Goal: Transaction & Acquisition: Download file/media

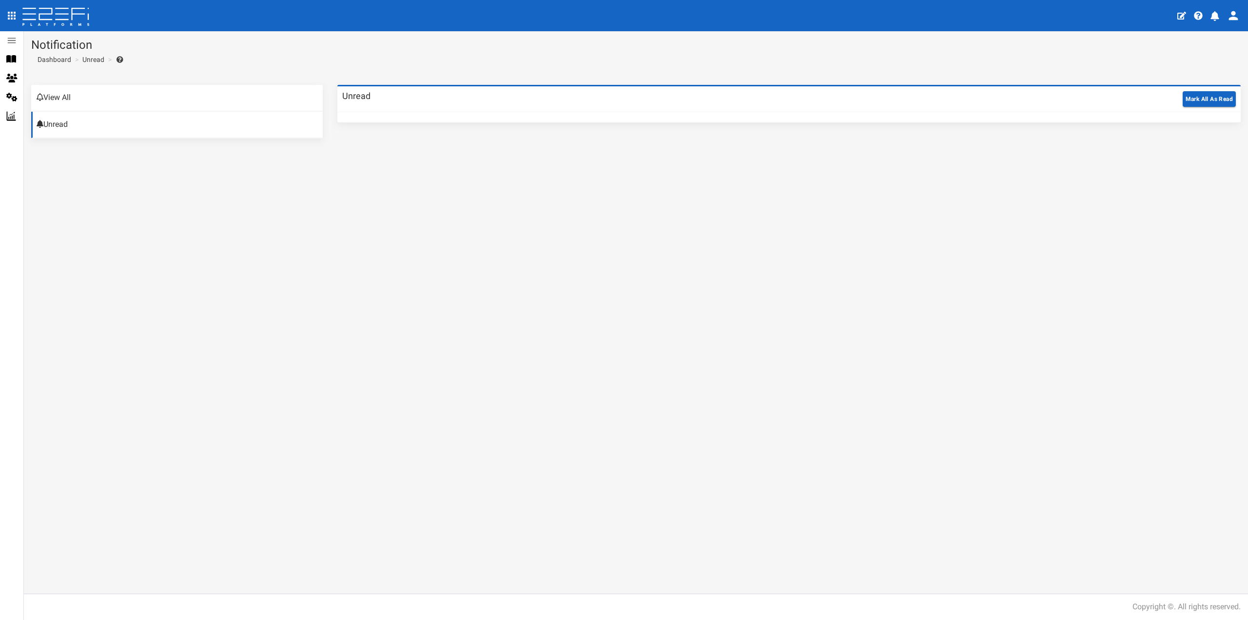
click at [353, 97] on h3 "Unread" at bounding box center [356, 96] width 28 height 9
click at [75, 98] on link "View All" at bounding box center [176, 98] width 291 height 26
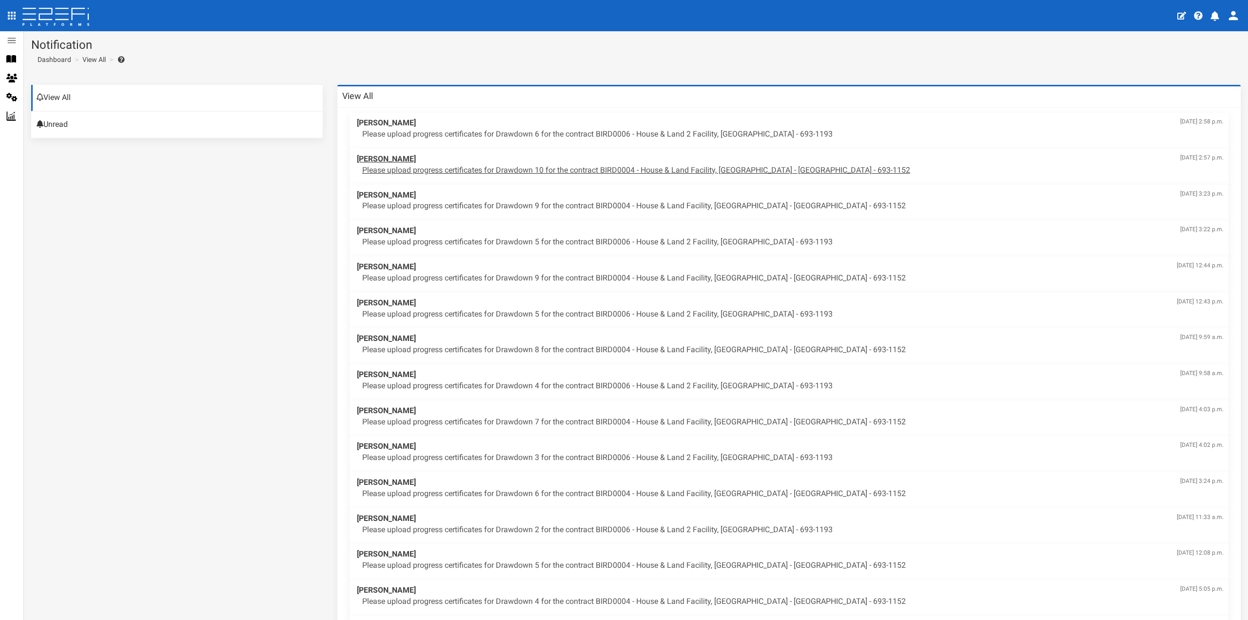
click at [604, 170] on p "Please upload progress certificates for Drawdown 10 for the contract BIRD0004 -…" at bounding box center [792, 170] width 861 height 11
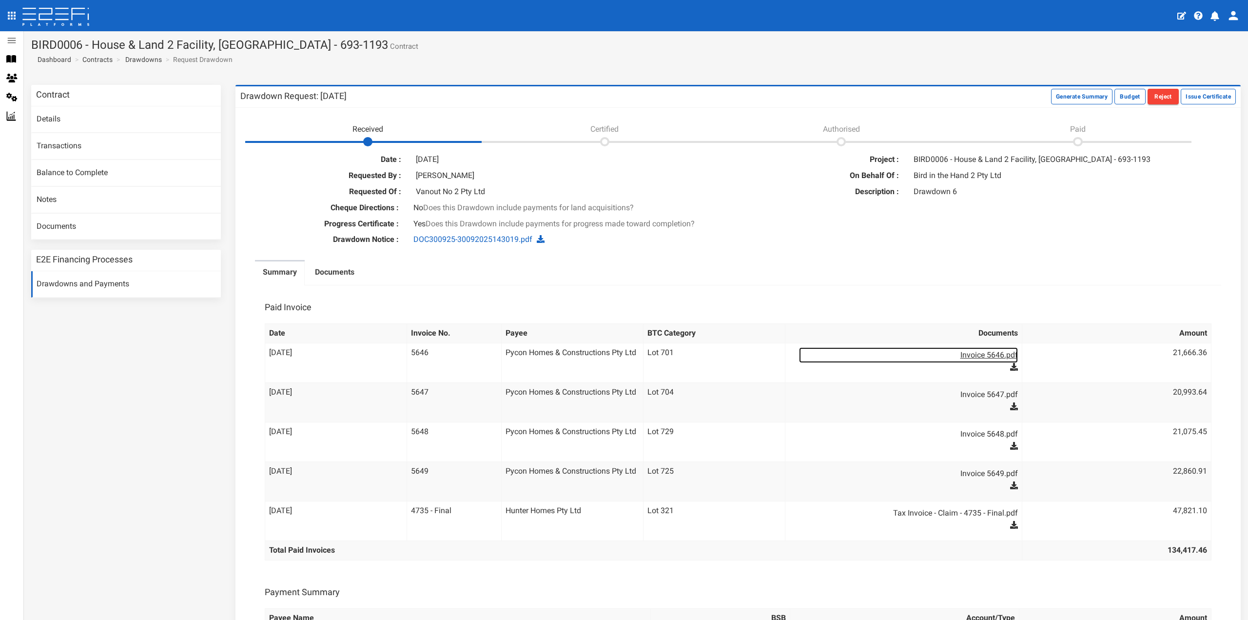
click at [988, 353] on link "Invoice 5646.pdf" at bounding box center [908, 355] width 218 height 16
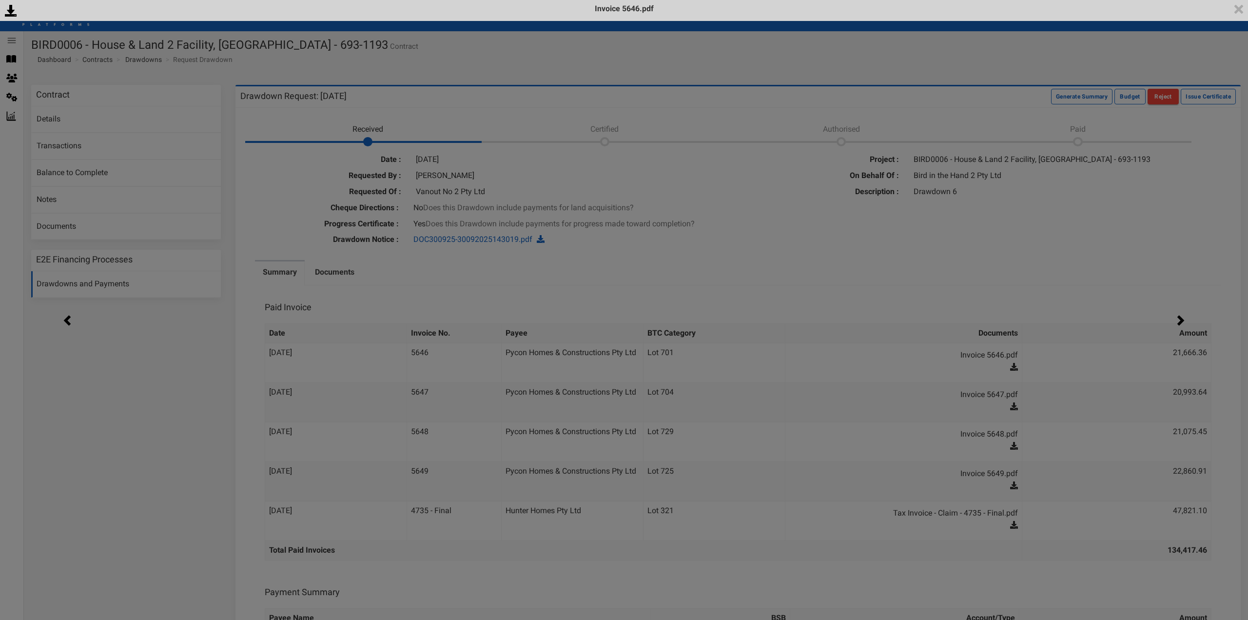
click at [58, 415] on div "<p>Your browser does not support iframes.</p><script type="text/javascript">ale…" at bounding box center [624, 310] width 1248 height 620
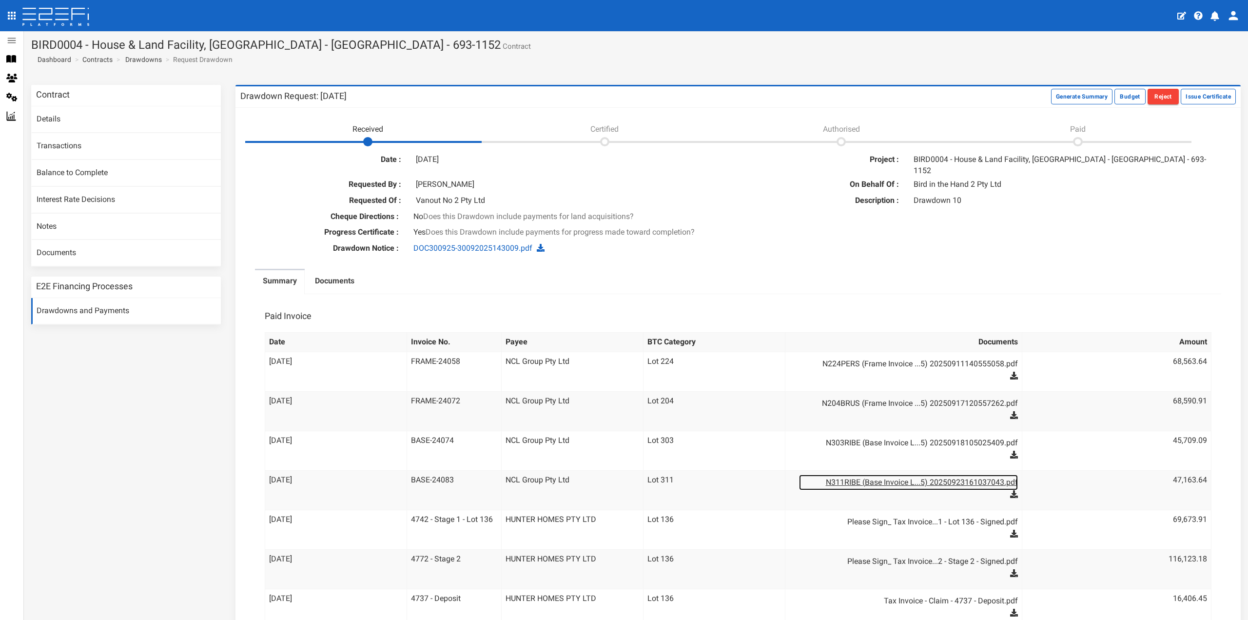
click at [943, 474] on link "N311RIBE (Base Invoice L...5) 20250923161037043.pdf" at bounding box center [908, 482] width 218 height 16
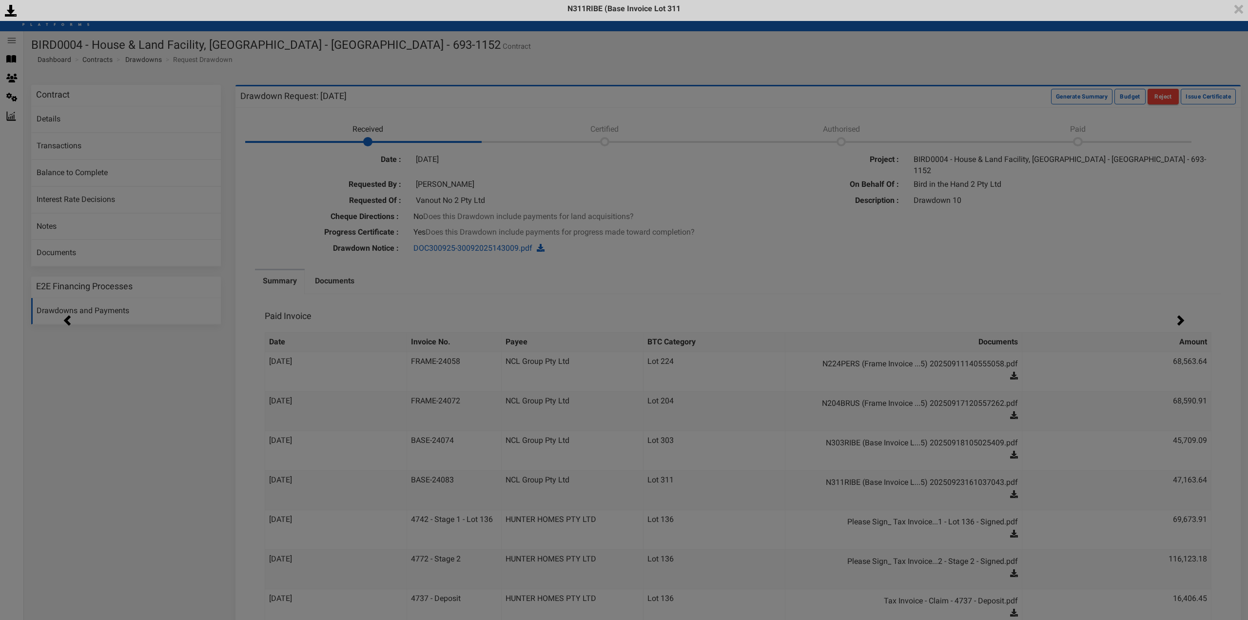
click at [103, 374] on div "<p>Your browser does not support iframes.</p><script type="text/javascript">ale…" at bounding box center [624, 310] width 1248 height 620
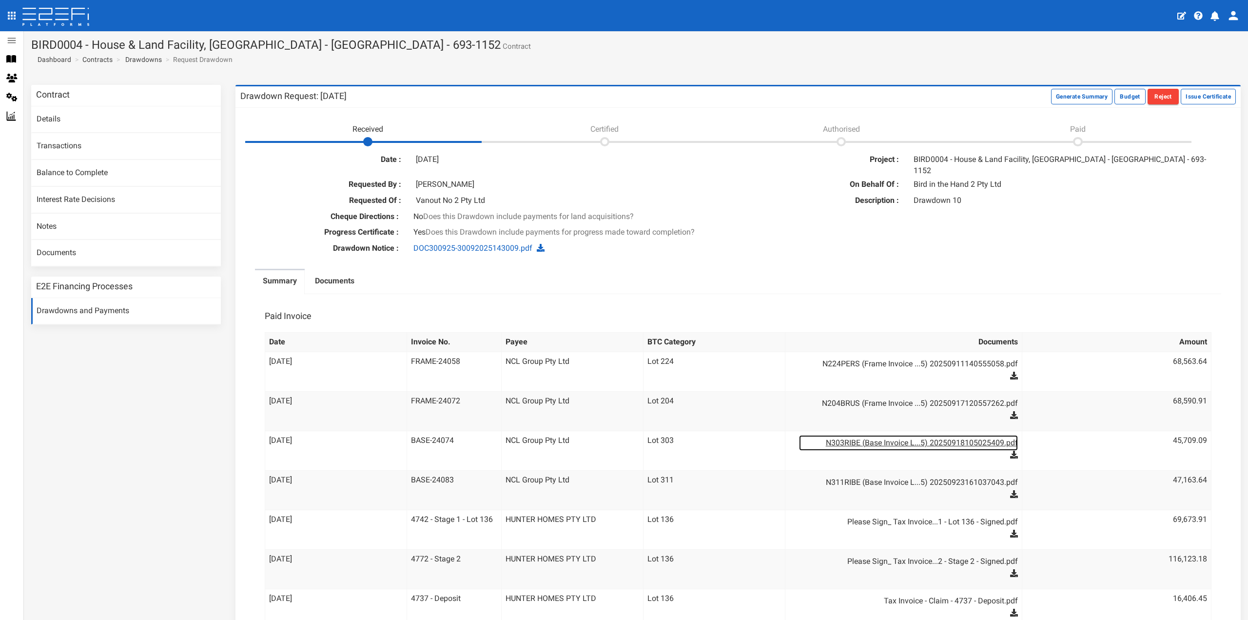
click at [856, 435] on link "N303RIBE (Base Invoice L...5) 20250918105025409.pdf" at bounding box center [908, 443] width 218 height 16
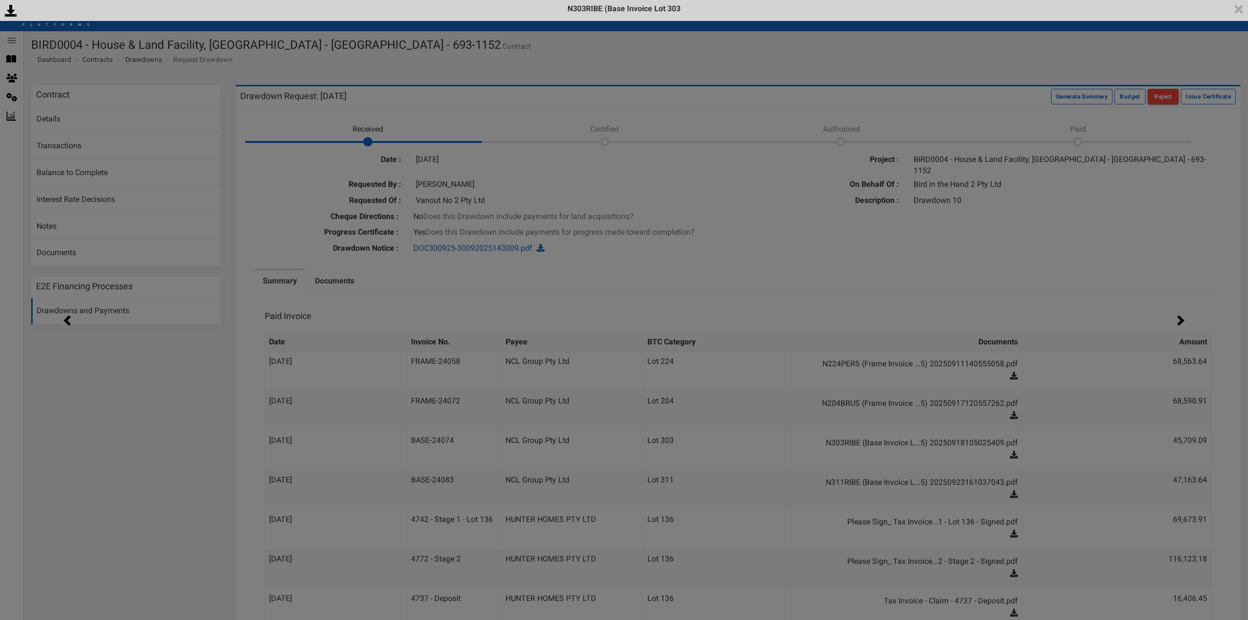
click at [1121, 253] on div "<p>Your browser does not support iframes.</p><script type="text/javascript">ale…" at bounding box center [624, 310] width 1248 height 620
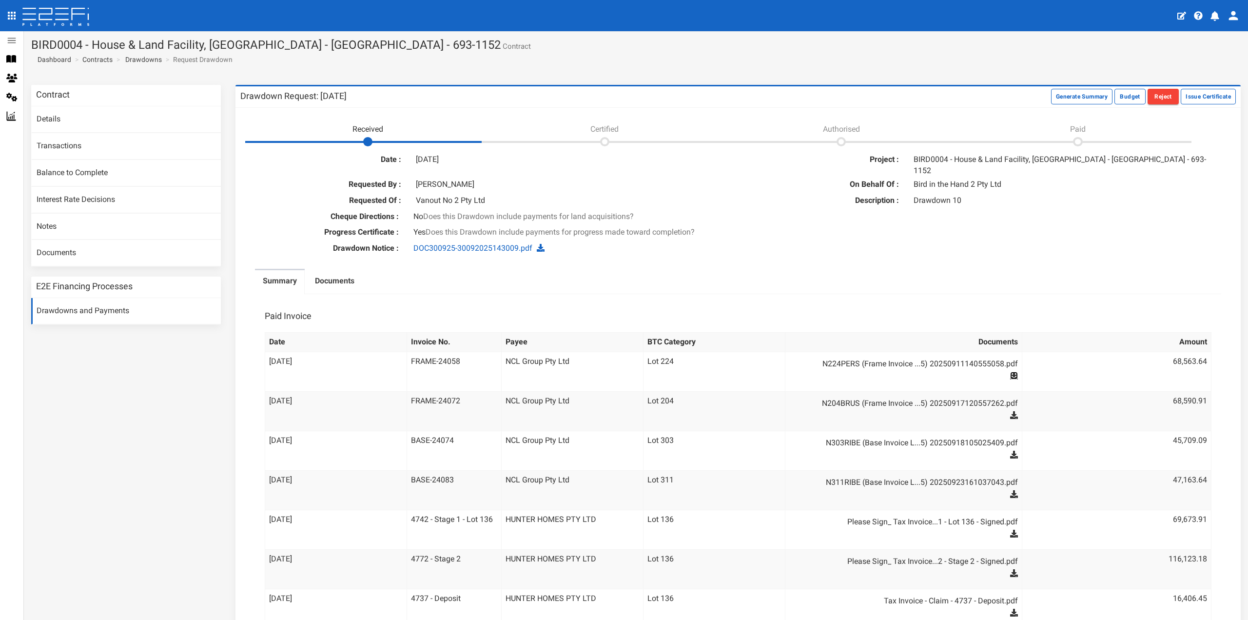
click at [1010, 371] on icon at bounding box center [1014, 375] width 8 height 8
click at [875, 395] on link "N204BRUS (Frame Invoice ...5) 20250917120557262.pdf" at bounding box center [908, 403] width 218 height 16
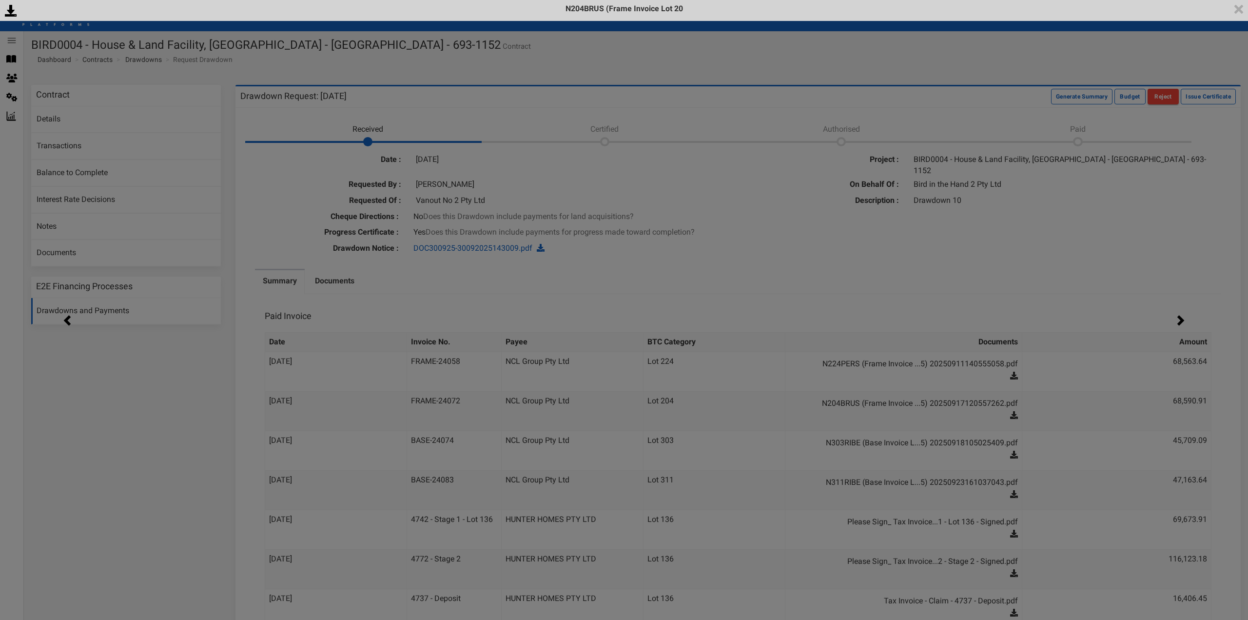
click at [1110, 60] on div "<p>Your browser does not support iframes.</p><script type="text/javascript">ale…" at bounding box center [624, 310] width 1248 height 620
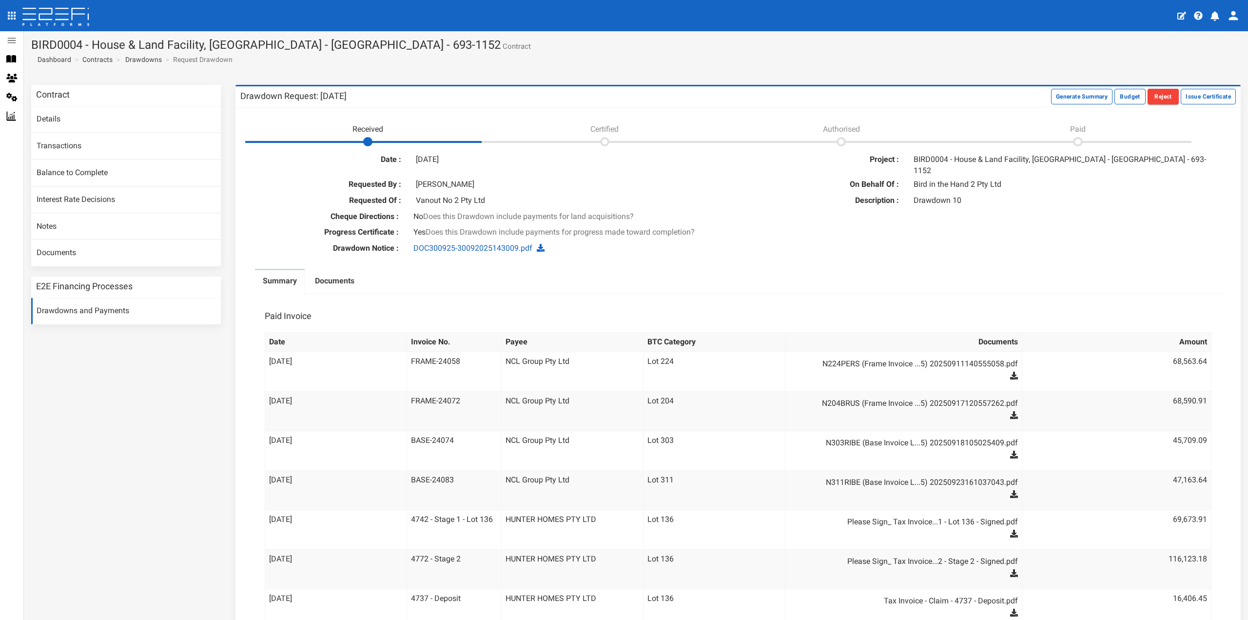
scroll to position [130, 0]
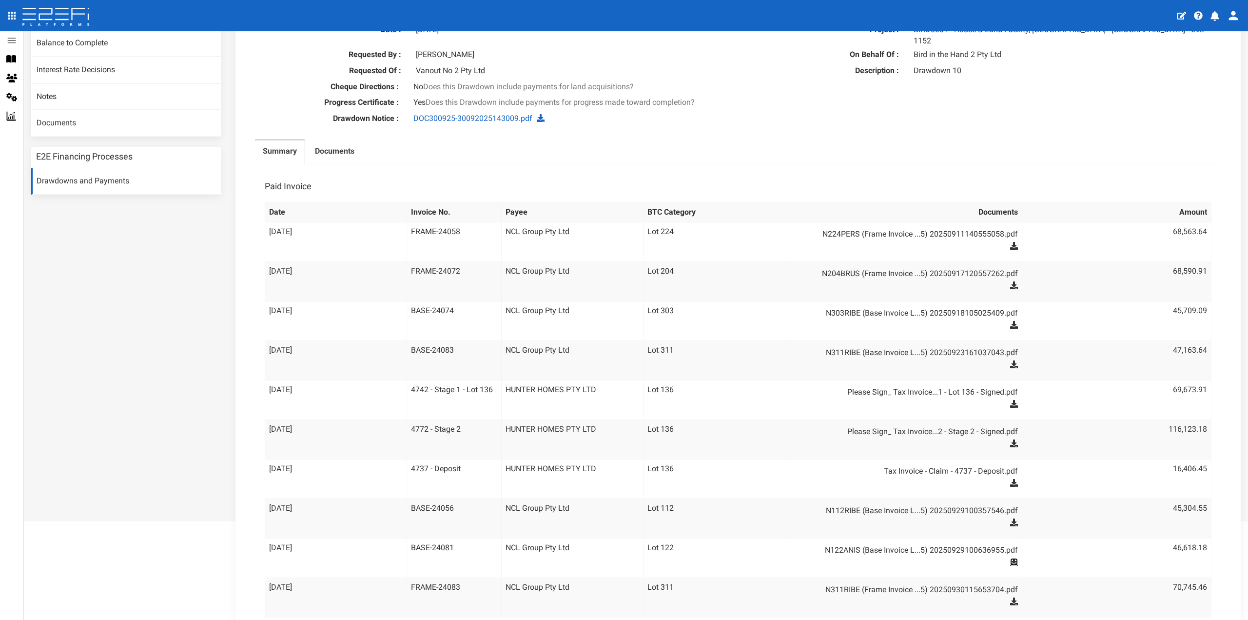
click at [1010, 558] on icon at bounding box center [1014, 562] width 8 height 8
click at [1010, 518] on icon at bounding box center [1014, 522] width 8 height 8
